Goal: Task Accomplishment & Management: Manage account settings

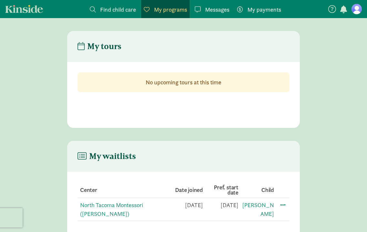
click at [356, 12] on figure at bounding box center [357, 9] width 10 height 10
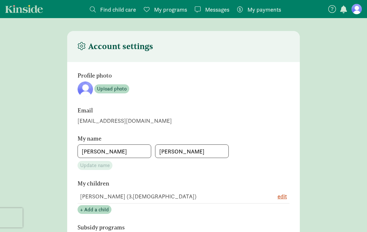
click at [354, 12] on figure at bounding box center [357, 9] width 10 height 10
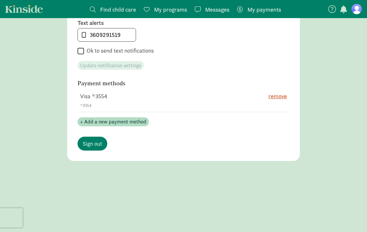
scroll to position [353, 0]
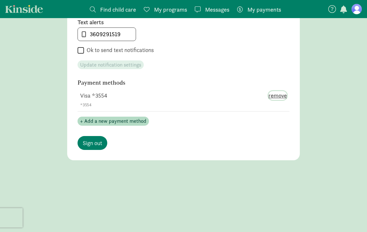
click at [275, 96] on span "remove" at bounding box center [277, 95] width 18 height 9
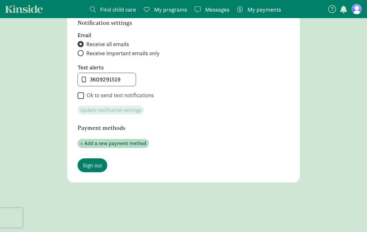
scroll to position [331, 0]
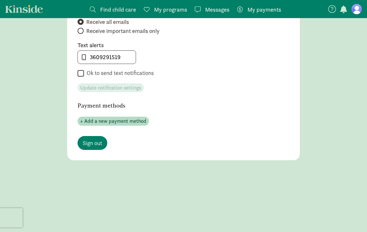
click at [356, 12] on figure at bounding box center [357, 9] width 10 height 10
click at [175, 11] on span "My programs" at bounding box center [170, 9] width 33 height 9
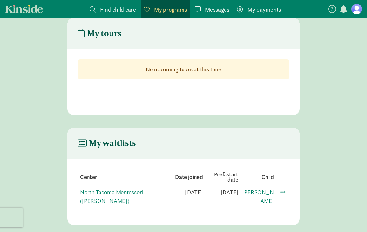
scroll to position [13, 0]
click at [143, 193] on link "North Tacoma Montessori ([PERSON_NAME])" at bounding box center [111, 197] width 63 height 16
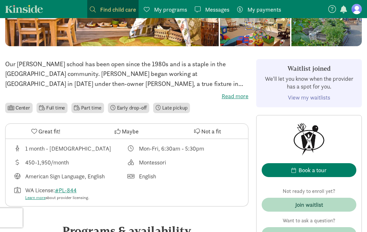
scroll to position [134, 0]
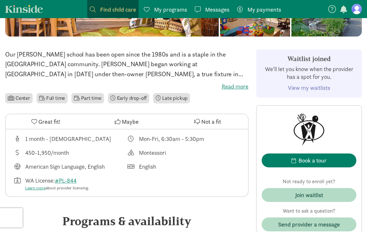
click at [302, 86] on link "View my waitlists" at bounding box center [309, 87] width 42 height 7
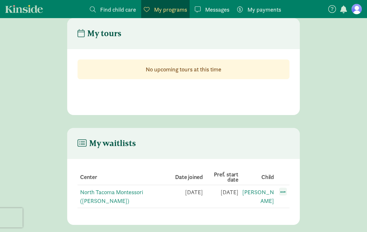
click at [282, 190] on span at bounding box center [283, 192] width 8 height 8
click at [298, 206] on div "Edit preferences" at bounding box center [306, 206] width 58 height 14
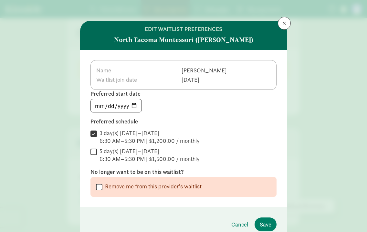
click at [99, 188] on input "Remove me from this provider's waitlist" at bounding box center [99, 187] width 6 height 9
checkbox input "true"
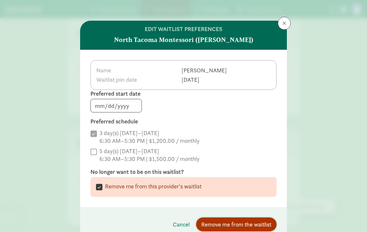
click at [219, 226] on span "Remove me from the waitlist" at bounding box center [236, 224] width 70 height 9
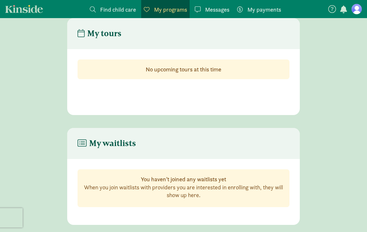
click at [357, 12] on figure at bounding box center [357, 9] width 10 height 10
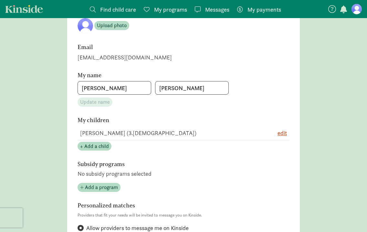
scroll to position [331, 0]
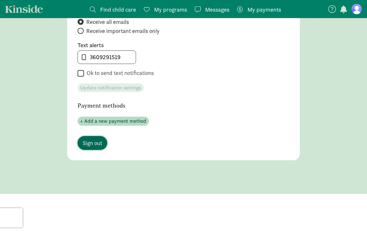
click at [91, 140] on span "Sign out" at bounding box center [92, 143] width 19 height 9
